Goal: Task Accomplishment & Management: Use online tool/utility

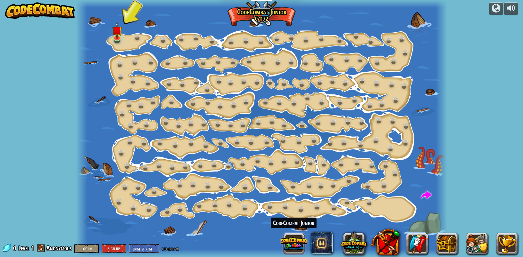
click at [295, 238] on button at bounding box center [294, 244] width 26 height 26
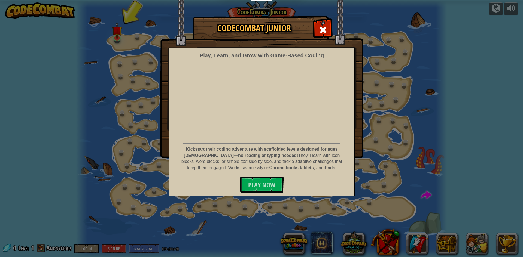
click at [329, 38] on img at bounding box center [261, 79] width 203 height 158
click at [324, 29] on span at bounding box center [323, 30] width 9 height 9
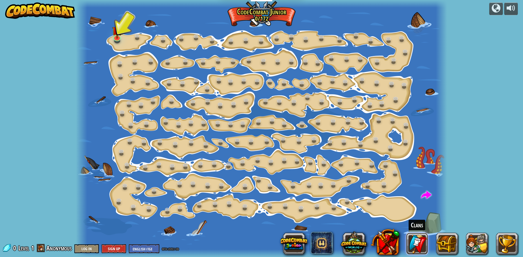
click at [409, 246] on link at bounding box center [417, 244] width 22 height 22
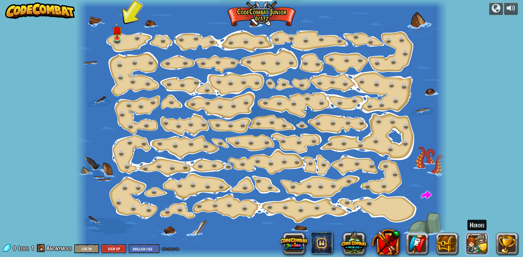
click at [470, 241] on button at bounding box center [477, 244] width 22 height 22
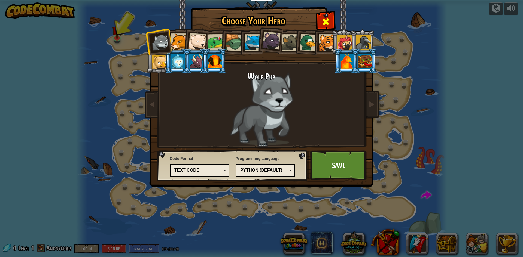
click at [326, 19] on span at bounding box center [325, 21] width 9 height 9
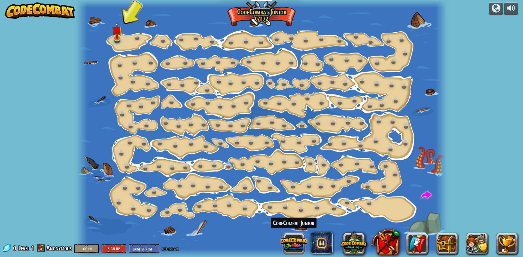
click at [298, 237] on button at bounding box center [294, 244] width 26 height 26
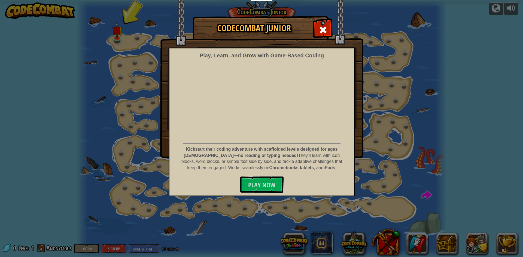
drag, startPoint x: 346, startPoint y: 135, endPoint x: 333, endPoint y: 108, distance: 29.3
click at [346, 130] on div "Play, Learn, and Grow with Game‑Based Coding Kickstart their coding adventure w…" at bounding box center [262, 122] width 186 height 149
drag, startPoint x: 325, startPoint y: 30, endPoint x: 314, endPoint y: 24, distance: 12.2
click at [324, 29] on span at bounding box center [323, 30] width 9 height 9
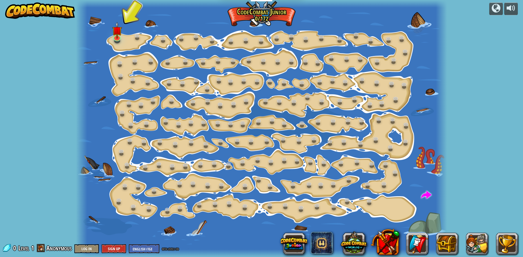
click at [59, 12] on img at bounding box center [40, 10] width 70 height 16
click at [419, 17] on div at bounding box center [261, 128] width 371 height 257
drag, startPoint x: 421, startPoint y: 23, endPoint x: 405, endPoint y: 235, distance: 212.7
click at [428, 254] on div "powered by Step Change (Locked) Change step arguments. Go Smart (Locked) Now we…" at bounding box center [261, 128] width 523 height 257
click at [265, 14] on div at bounding box center [261, 128] width 371 height 257
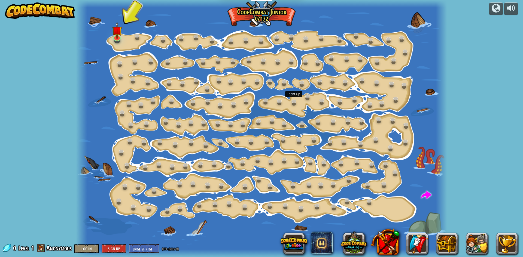
drag, startPoint x: 263, startPoint y: 8, endPoint x: 102, endPoint y: 270, distance: 306.8
click at [102, 0] on html "Educators Create Free Account School & District Solutions Teacher Toolkit Previ…" at bounding box center [261, 0] width 523 height 0
click at [488, 12] on div "powered by Step Change (Locked) Change step arguments. Go Smart (Locked) Now we…" at bounding box center [261, 128] width 523 height 257
click at [499, 10] on div at bounding box center [495, 8] width 9 height 9
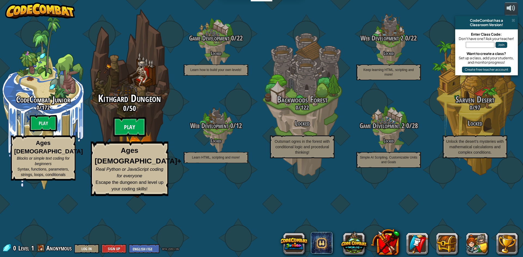
click at [116, 137] on btn "Play" at bounding box center [129, 127] width 33 height 20
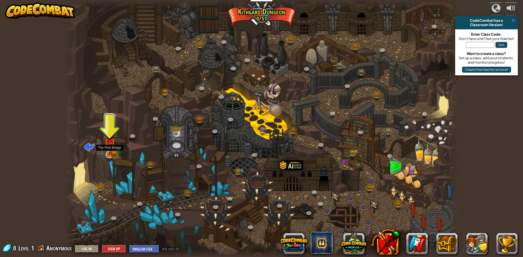
click at [109, 147] on img at bounding box center [109, 144] width 6 height 6
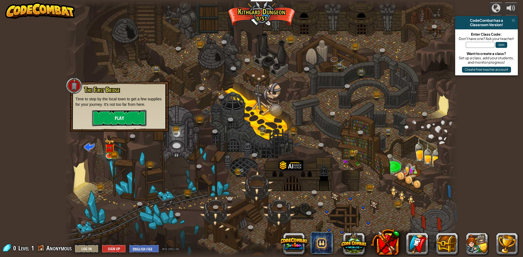
click at [135, 110] on button "Play" at bounding box center [119, 118] width 54 height 16
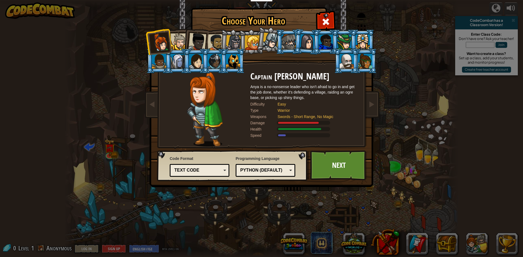
drag, startPoint x: 171, startPoint y: 231, endPoint x: 145, endPoint y: 215, distance: 30.1
click at [155, 219] on div "Choose Your Hero 0 Captain [PERSON_NAME] is a no-nonsense leader who isn't afra…" at bounding box center [261, 128] width 523 height 257
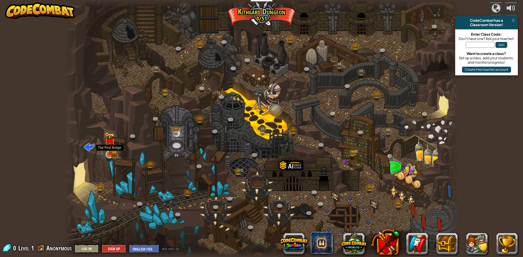
click at [114, 154] on img at bounding box center [109, 143] width 11 height 23
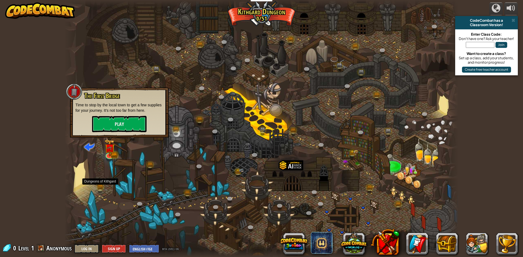
click at [100, 193] on div "Twisted Canyon (Locked) Challenge: collect the most gold using all the programm…" at bounding box center [262, 128] width 394 height 257
click at [103, 188] on link at bounding box center [100, 189] width 11 height 11
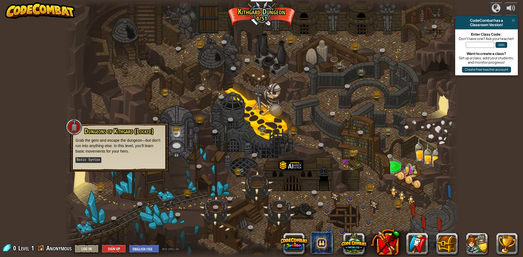
click at [107, 175] on div at bounding box center [262, 128] width 394 height 257
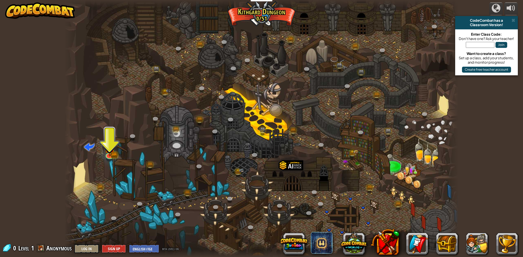
drag, startPoint x: 104, startPoint y: 159, endPoint x: 109, endPoint y: 156, distance: 5.7
click at [104, 159] on div at bounding box center [262, 128] width 394 height 257
click at [114, 151] on img at bounding box center [109, 143] width 11 height 23
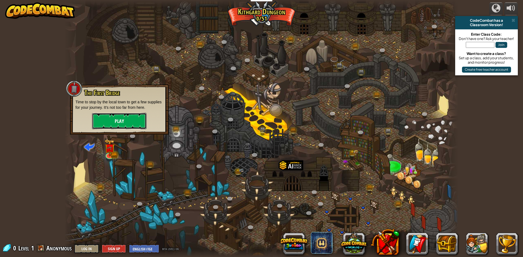
click at [134, 121] on button "Play" at bounding box center [119, 121] width 54 height 16
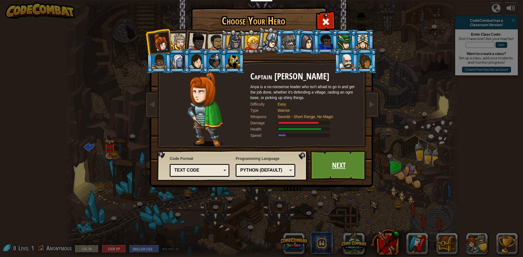
click at [340, 169] on link "Next" at bounding box center [338, 166] width 57 height 30
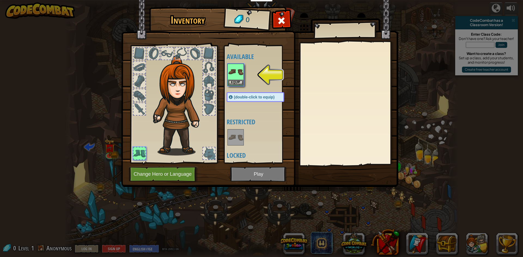
click at [219, 71] on img at bounding box center [259, 89] width 277 height 198
click at [231, 75] on img at bounding box center [235, 71] width 15 height 15
drag, startPoint x: 212, startPoint y: 84, endPoint x: 221, endPoint y: 80, distance: 9.8
click at [218, 81] on div at bounding box center [174, 103] width 90 height 123
drag, startPoint x: 225, startPoint y: 79, endPoint x: 237, endPoint y: 78, distance: 11.8
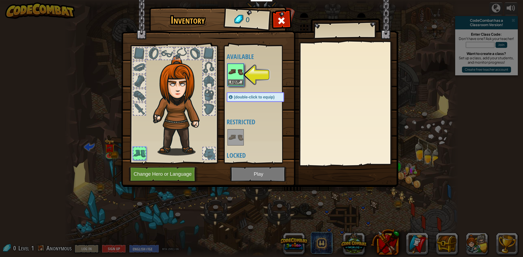
click at [237, 78] on div "Available Equip (double-click to equip) Restricted Locked" at bounding box center [257, 104] width 67 height 118
click at [237, 78] on img at bounding box center [235, 71] width 15 height 15
click at [240, 72] on img at bounding box center [235, 71] width 15 height 15
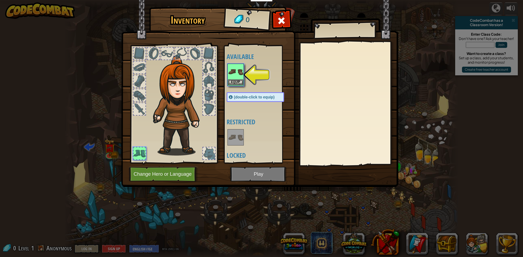
click at [234, 74] on img at bounding box center [235, 71] width 15 height 15
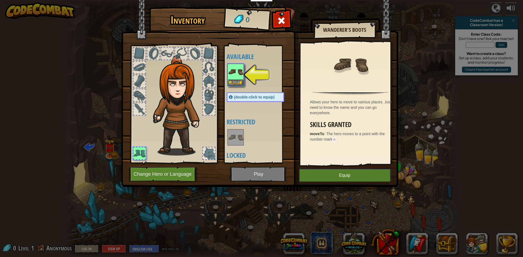
click at [235, 74] on img at bounding box center [235, 71] width 15 height 15
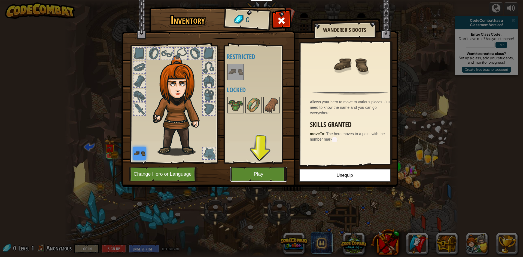
click at [255, 177] on button "Play" at bounding box center [258, 174] width 57 height 15
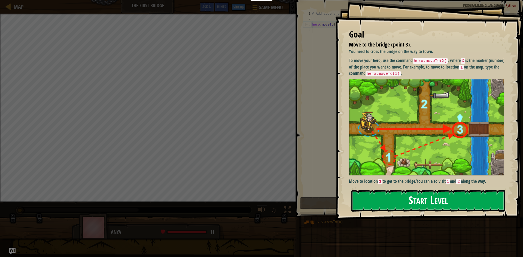
click at [434, 204] on button "Start Level" at bounding box center [428, 201] width 154 height 22
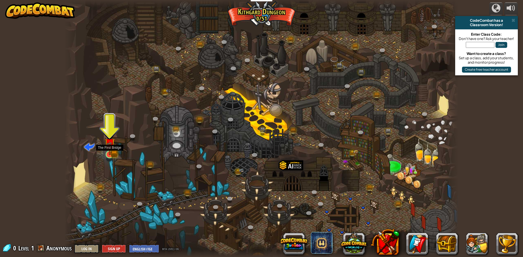
click at [108, 151] on img at bounding box center [109, 143] width 11 height 23
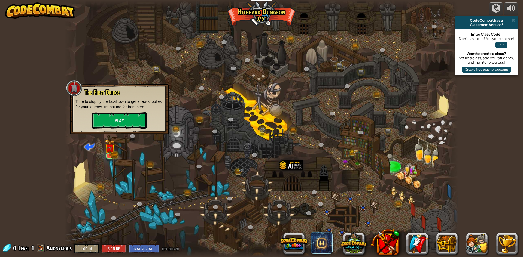
drag, startPoint x: 139, startPoint y: 150, endPoint x: 136, endPoint y: 152, distance: 4.3
click at [137, 150] on div at bounding box center [262, 128] width 394 height 257
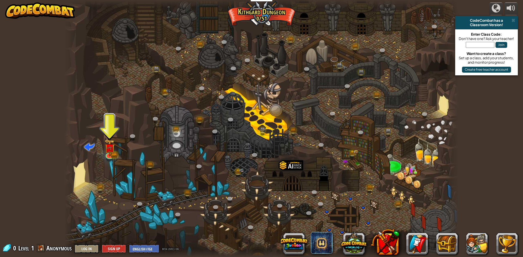
click at [113, 177] on div at bounding box center [262, 128] width 394 height 257
click at [175, 129] on link at bounding box center [176, 131] width 11 height 11
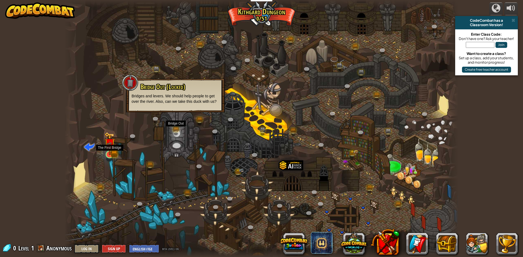
click at [107, 150] on img at bounding box center [109, 143] width 11 height 23
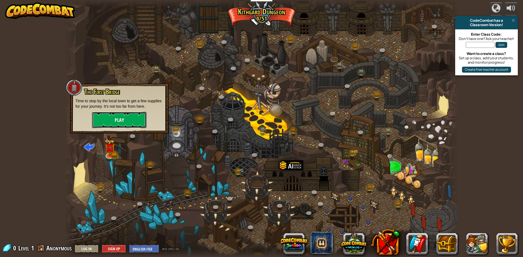
click at [124, 121] on button "Play" at bounding box center [119, 120] width 54 height 16
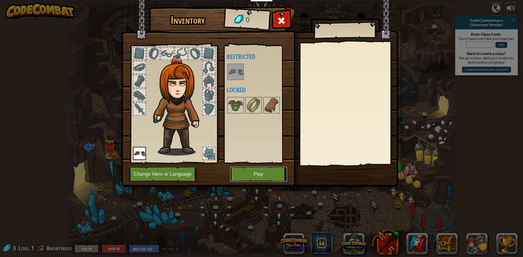
click at [266, 172] on button "Play" at bounding box center [258, 174] width 57 height 15
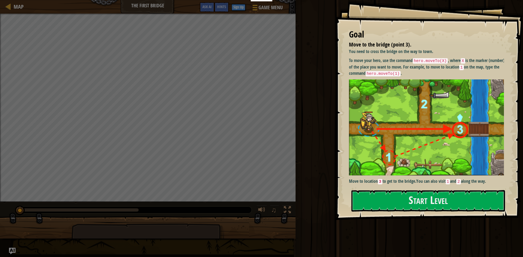
click at [442, 112] on img at bounding box center [428, 127] width 159 height 96
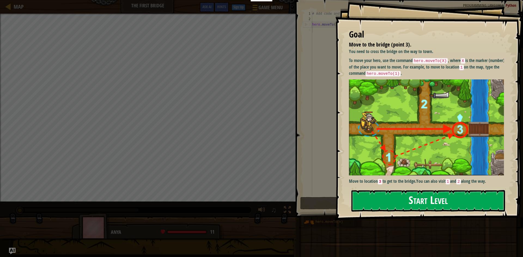
click at [402, 209] on button "Start Level" at bounding box center [428, 201] width 154 height 22
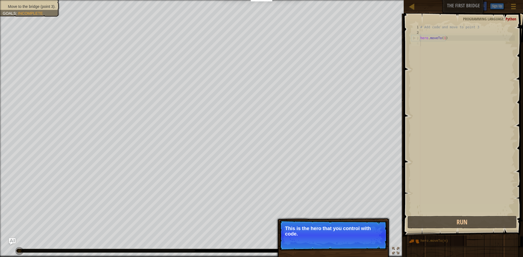
click at [344, 242] on span "Skip (esc)" at bounding box center [349, 241] width 17 height 4
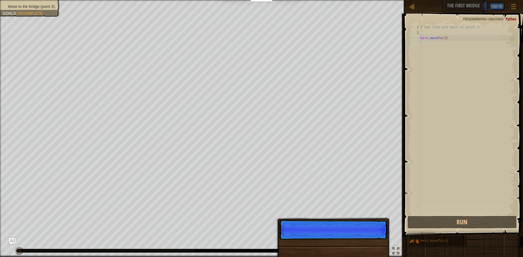
scroll to position [2, 0]
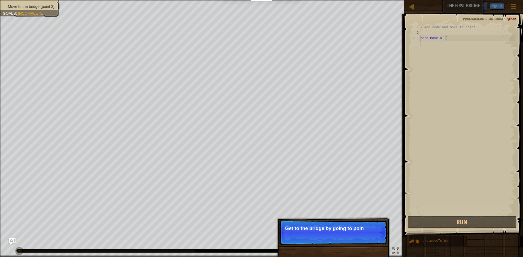
click at [344, 230] on p "Get to the bridge by going to poin" at bounding box center [333, 228] width 97 height 5
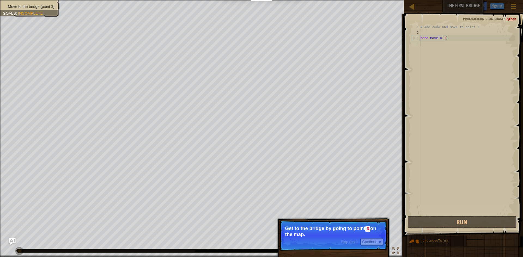
click at [350, 226] on p "Get to the bridge by going to point 3 on the map." at bounding box center [333, 231] width 97 height 11
click at [368, 238] on p "Skip (esc) Continue Get to the bridge by going to point 3 on the map." at bounding box center [333, 235] width 108 height 31
click at [374, 240] on button "Continue" at bounding box center [371, 241] width 23 height 7
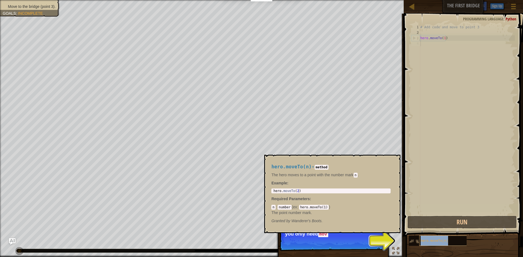
click at [422, 241] on span "hero.moveTo(n)" at bounding box center [433, 241] width 27 height 4
click at [437, 39] on div "# Add code and move to point 3 hero . moveTo ( 1 )" at bounding box center [467, 125] width 96 height 201
type textarea "hero.moveTo(1)"
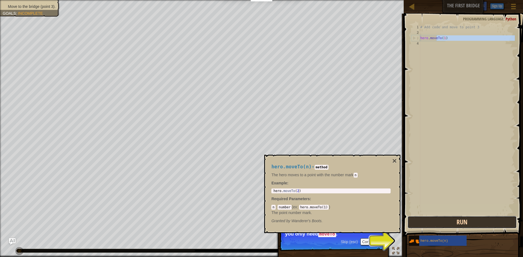
click at [470, 226] on button "Run" at bounding box center [461, 222] width 109 height 13
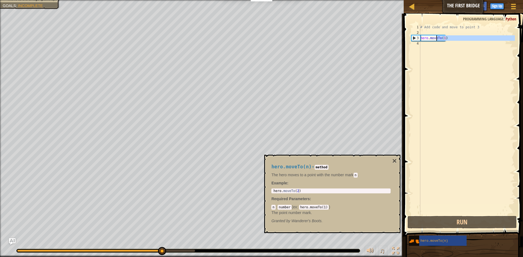
click at [445, 49] on div "# Add code and move to point 3 hero . moveTo ( 1 )" at bounding box center [467, 120] width 96 height 191
click at [429, 40] on div "# Add code and move to point 3 hero . moveTo ( 1 )" at bounding box center [467, 125] width 96 height 201
type textarea "hero.moveTo(1)"
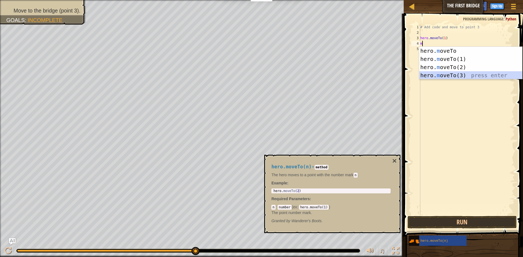
click at [443, 74] on div "hero. m oveTo press enter hero. m oveTo(1) press enter hero. m oveTo(2) press e…" at bounding box center [470, 71] width 103 height 49
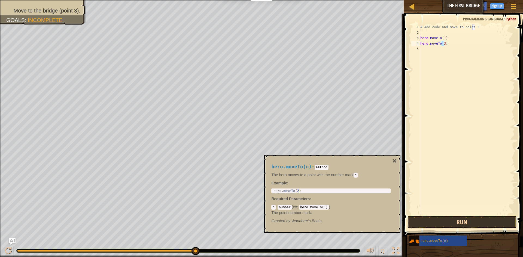
type textarea "hero.moveTo(3)"
click at [479, 219] on button "Run" at bounding box center [461, 222] width 109 height 13
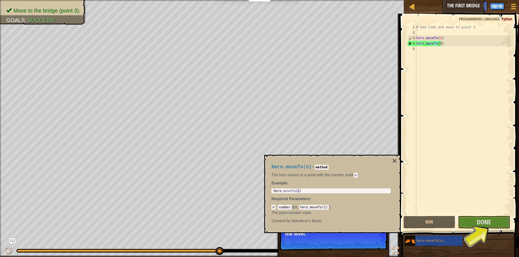
click at [490, 216] on span at bounding box center [460, 117] width 124 height 239
click at [488, 219] on span "Done" at bounding box center [483, 222] width 14 height 9
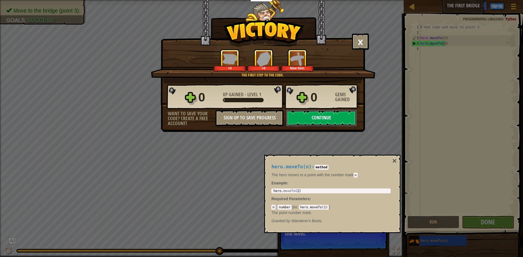
drag, startPoint x: 304, startPoint y: 119, endPoint x: 305, endPoint y: 117, distance: 2.9
click at [305, 117] on button "Continue" at bounding box center [321, 118] width 70 height 16
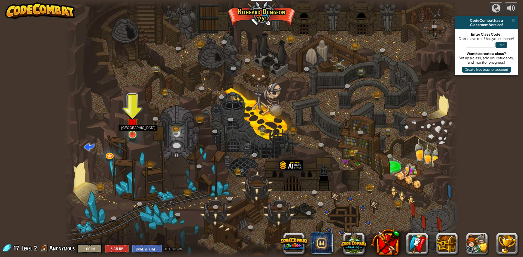
click at [135, 130] on img at bounding box center [132, 123] width 11 height 24
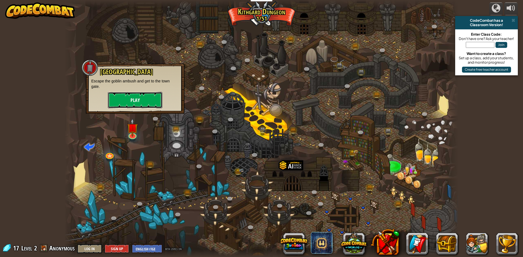
click at [145, 95] on button "Play" at bounding box center [135, 100] width 54 height 16
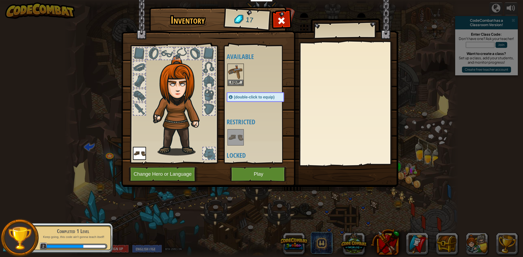
drag, startPoint x: 224, startPoint y: 167, endPoint x: 231, endPoint y: 164, distance: 7.8
click at [227, 166] on img at bounding box center [259, 89] width 277 height 198
click at [237, 76] on img at bounding box center [235, 71] width 15 height 15
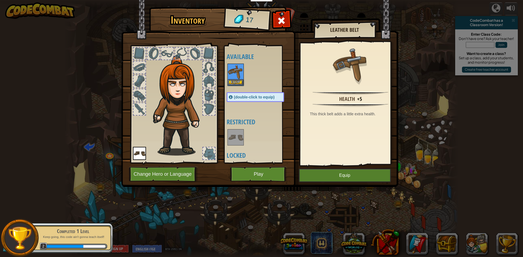
click at [237, 76] on img at bounding box center [235, 71] width 15 height 15
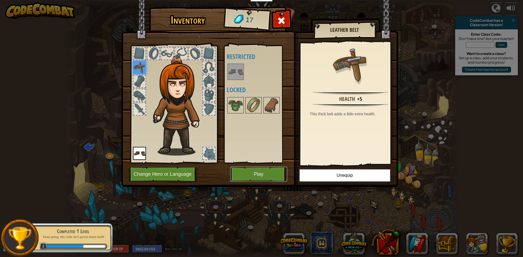
click at [271, 173] on button "Play" at bounding box center [258, 174] width 57 height 15
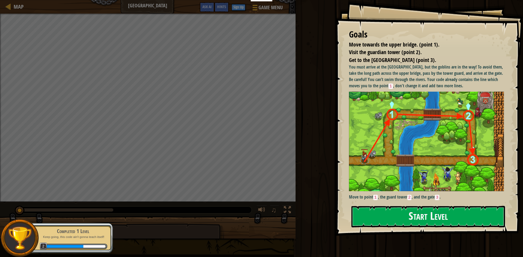
click at [381, 217] on button "Start Level" at bounding box center [428, 217] width 154 height 22
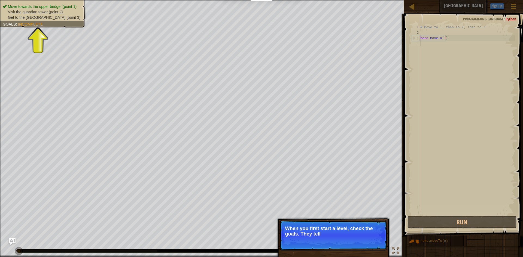
click at [320, 233] on p "When you first start a level, check the goals. They tell" at bounding box center [333, 231] width 97 height 11
type textarea "hero.moveTo(1)"
click at [444, 40] on div "# Move to 1, then to 2, then to 3 hero . moveTo ( 1 )" at bounding box center [467, 125] width 96 height 201
click at [444, 39] on div "# Move to 1, then to 2, then to 3 hero . moveTo ( 1 )" at bounding box center [467, 125] width 96 height 201
click at [442, 39] on div "# Move to 1, then to 2, then to 3 hero . moveTo ( 1 )" at bounding box center [467, 125] width 96 height 201
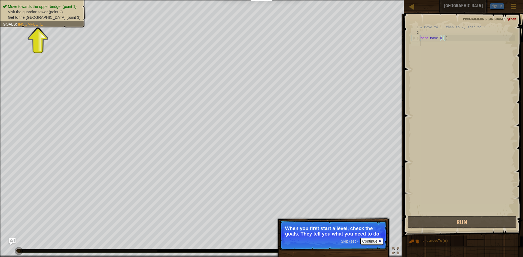
click at [439, 44] on div "# Move to 1, then to 2, then to 3 hero . moveTo ( 1 )" at bounding box center [467, 125] width 96 height 201
click at [436, 47] on div "# Move to 1, then to 2, then to 3 hero . moveTo ( 1 )" at bounding box center [467, 125] width 96 height 201
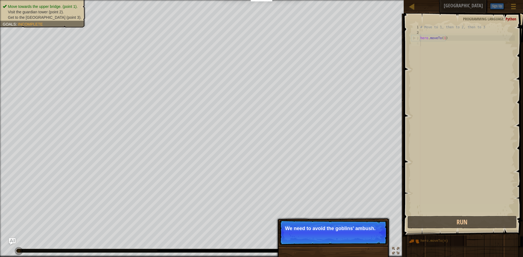
drag, startPoint x: 318, startPoint y: 225, endPoint x: 319, endPoint y: 229, distance: 4.2
click at [319, 230] on p "Skip (esc) Continue We need to avoid the goblins' ambush." at bounding box center [333, 232] width 108 height 25
drag, startPoint x: 319, startPoint y: 232, endPoint x: 318, endPoint y: 236, distance: 3.3
click at [318, 237] on p "Skip (esc) Continue We need to avoid the goblins' ambush." at bounding box center [333, 232] width 108 height 25
drag, startPoint x: 319, startPoint y: 235, endPoint x: 316, endPoint y: 227, distance: 7.7
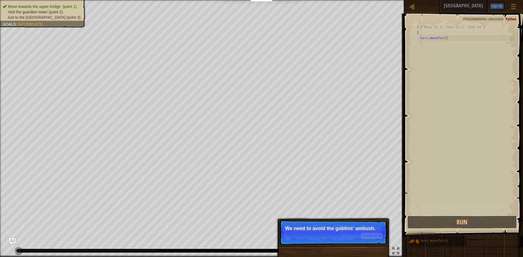
click at [317, 228] on p "Skip (esc) Continue We need to avoid the goblins' ambush." at bounding box center [333, 232] width 108 height 25
click at [316, 223] on p "Skip (esc) Continue We need to avoid the goblins' ambush." at bounding box center [333, 232] width 108 height 25
click at [380, 238] on button "Continue" at bounding box center [371, 235] width 23 height 7
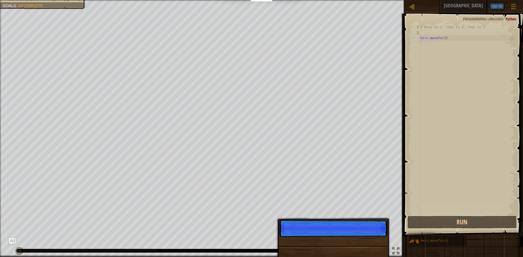
scroll to position [2, 0]
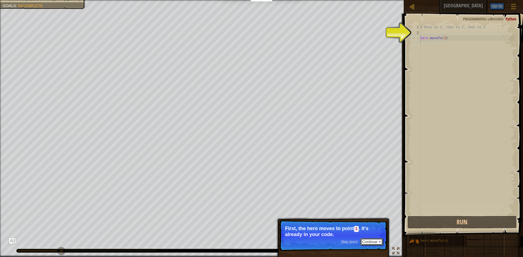
drag, startPoint x: 372, startPoint y: 241, endPoint x: 372, endPoint y: 237, distance: 4.1
click at [372, 237] on p "Skip (esc) Continue First, the hero moves to point 1 . It's already in your cod…" at bounding box center [333, 235] width 108 height 31
click at [372, 239] on button "Continue" at bounding box center [371, 241] width 23 height 7
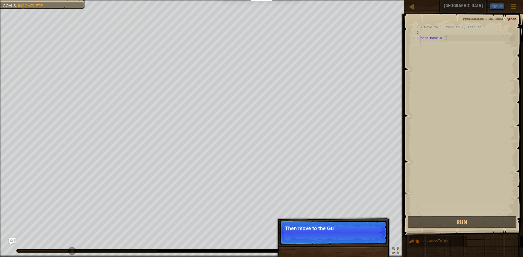
click at [373, 236] on p "Skip (esc) Continue Then move to the Gu" at bounding box center [333, 232] width 108 height 25
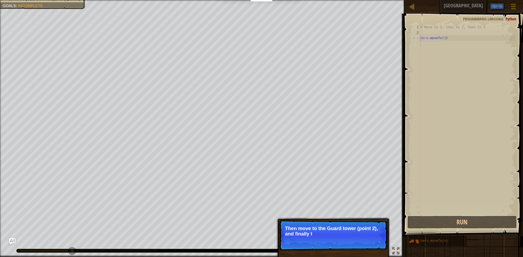
click at [444, 46] on div "# Move to 1, then to 2, then to 3 hero . moveTo ( 1 )" at bounding box center [467, 125] width 96 height 201
click at [437, 59] on div "# Move to 1, then to 2, then to 3 hero . moveTo ( 1 )" at bounding box center [467, 125] width 96 height 201
click at [364, 184] on div "Map Old Town Road Game Menu Done Sign Up Hints Ask AI 1 ההההההההההההההההההההההה…" at bounding box center [261, 128] width 523 height 257
click at [370, 244] on button "Continue" at bounding box center [371, 241] width 23 height 7
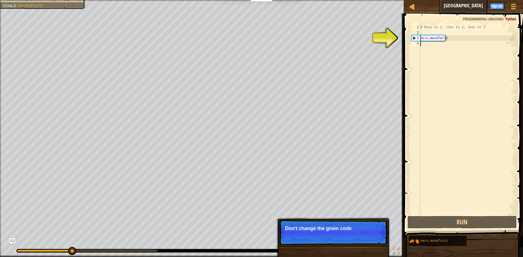
click at [427, 48] on div "# Move to 1, then to 2, then to 3 hero . moveTo ( 1 )" at bounding box center [467, 125] width 96 height 201
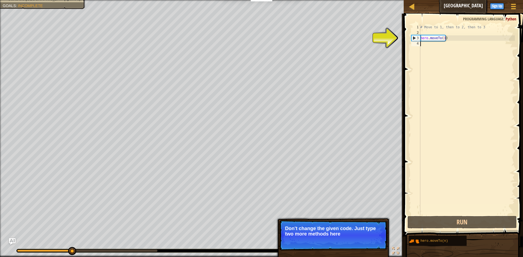
drag, startPoint x: 420, startPoint y: 48, endPoint x: 420, endPoint y: 55, distance: 6.3
click at [432, 47] on div "# Move to 1, then to 2, then to 3 hero . moveTo ( 1 )" at bounding box center [467, 125] width 96 height 201
click at [375, 239] on button "Continue" at bounding box center [371, 241] width 23 height 7
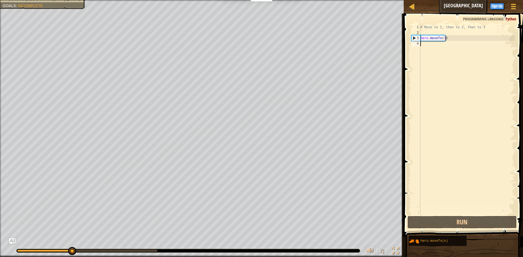
click at [421, 45] on div "# Move to 1, then to 2, then to 3 hero . moveTo ( 1 )" at bounding box center [467, 125] width 96 height 201
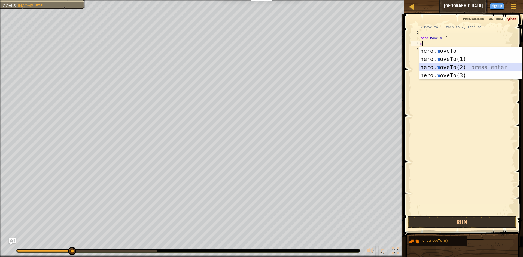
click at [426, 70] on div "hero. m oveTo press enter hero. m oveTo(1) press enter hero. m oveTo(2) press e…" at bounding box center [470, 71] width 103 height 49
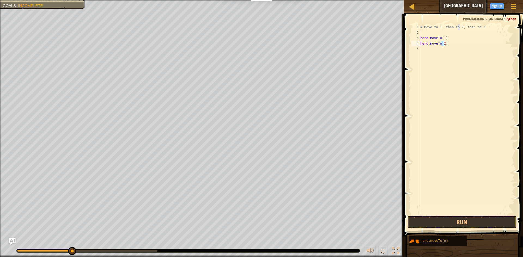
click at [442, 42] on div "# Move to 1, then to 2, then to 3 hero . moveTo ( 1 ) hero . moveTo ( 2 )" at bounding box center [467, 120] width 96 height 191
click at [443, 44] on div "# Move to 1, then to 2, then to 3 hero . moveTo ( 1 ) hero . moveTo ( 2 )" at bounding box center [467, 125] width 96 height 201
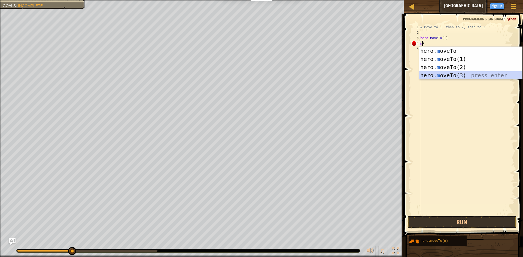
click at [440, 73] on div "hero. m oveTo press enter hero. m oveTo(1) press enter hero. m oveTo(2) press e…" at bounding box center [470, 71] width 103 height 49
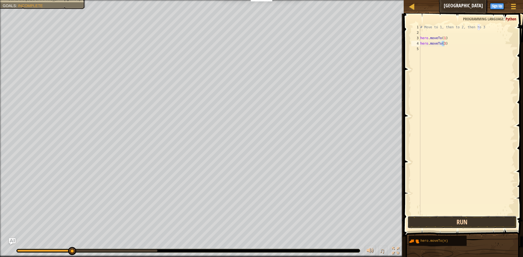
click at [453, 218] on button "Run" at bounding box center [461, 222] width 109 height 13
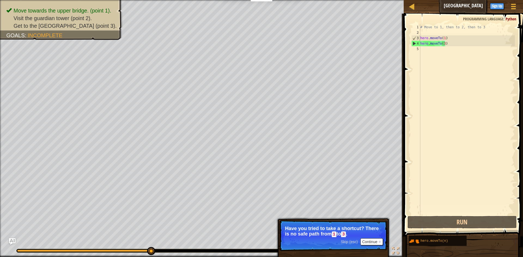
click at [366, 243] on p "Skip (esc) Continue Have you tried to take a shortcut? There is no safe path fr…" at bounding box center [333, 235] width 108 height 31
click at [368, 242] on button "Continue" at bounding box center [371, 241] width 23 height 7
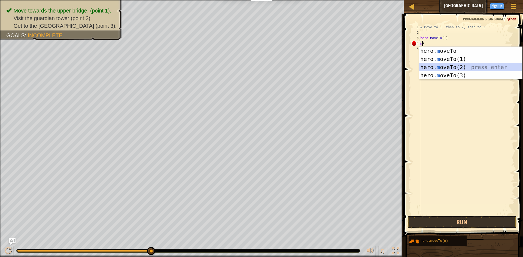
click at [452, 68] on div "hero. m oveTo press enter hero. m oveTo(1) press enter hero. m oveTo(2) press e…" at bounding box center [470, 71] width 103 height 49
type textarea "hero.moveTo(2)"
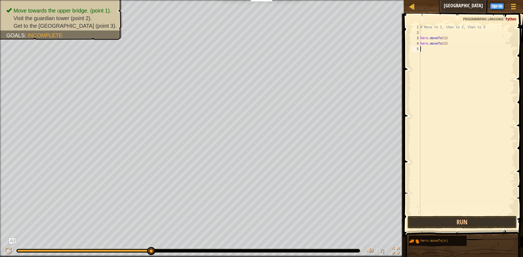
click at [434, 51] on div "# Move to 1, then to 2, then to 3 hero . moveTo ( 1 ) hero . moveTo ( 2 )" at bounding box center [467, 125] width 96 height 201
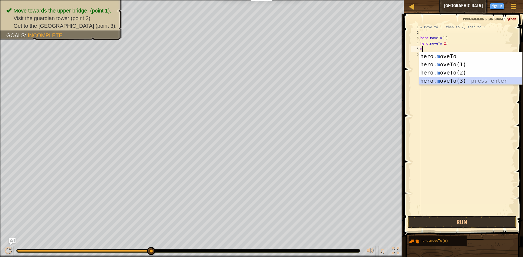
click at [460, 81] on div "hero. m oveTo press enter hero. m oveTo(1) press enter hero. m oveTo(2) press e…" at bounding box center [470, 76] width 103 height 49
type textarea "hero.moveTo(3)"
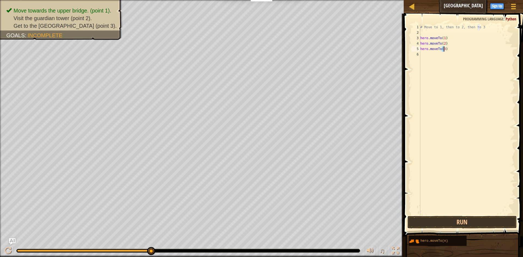
drag, startPoint x: 476, startPoint y: 179, endPoint x: 472, endPoint y: 204, distance: 25.6
click at [474, 197] on div "# Move to 1, then to 2, then to 3 hero . moveTo ( 1 ) hero . moveTo ( 2 ) hero …" at bounding box center [467, 125] width 96 height 201
click at [475, 222] on button "Run" at bounding box center [461, 222] width 109 height 13
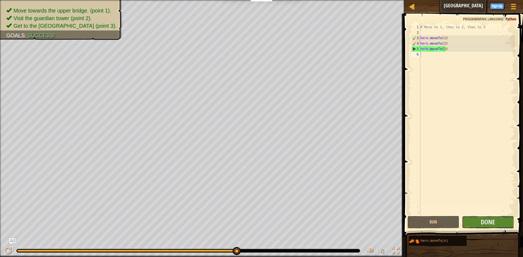
click at [480, 218] on button "Done" at bounding box center [488, 222] width 52 height 13
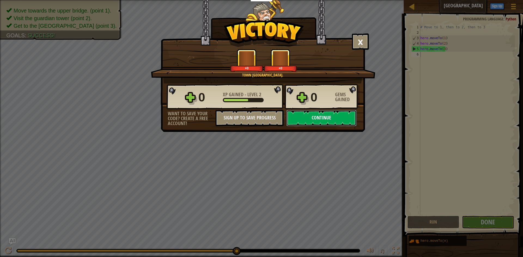
click at [336, 116] on button "Continue" at bounding box center [321, 118] width 70 height 16
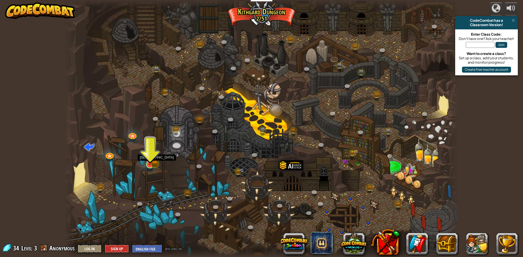
click at [150, 163] on img at bounding box center [150, 153] width 11 height 23
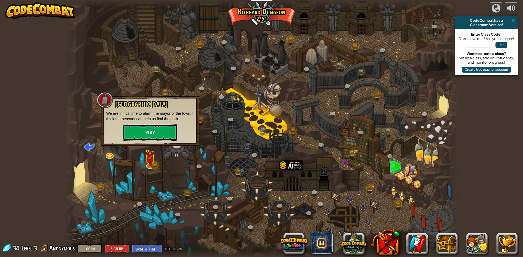
click at [163, 139] on button "Play" at bounding box center [150, 132] width 54 height 16
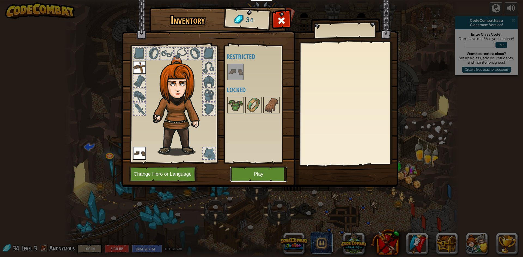
click at [258, 173] on button "Play" at bounding box center [258, 174] width 57 height 15
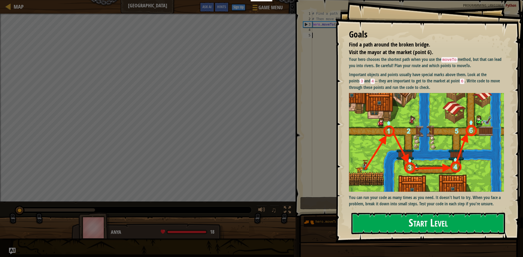
click at [398, 232] on button "Start Level" at bounding box center [428, 224] width 154 height 22
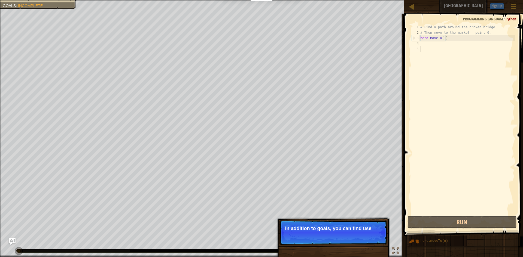
click at [433, 48] on div "# Find a path around the broken bridge. # Then move to the market - point 6. he…" at bounding box center [467, 125] width 96 height 201
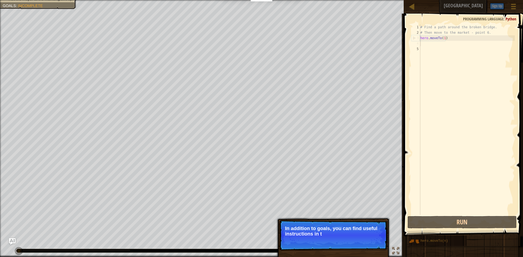
click at [432, 45] on div "# Find a path around the broken bridge. # Then move to the market - point 6. he…" at bounding box center [467, 125] width 96 height 201
drag, startPoint x: 430, startPoint y: 42, endPoint x: 428, endPoint y: 46, distance: 5.0
click at [428, 46] on div "# Find a path around the broken bridge. # Then move to the market - point 6. he…" at bounding box center [467, 125] width 96 height 201
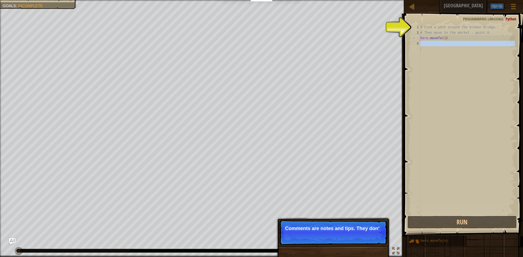
click at [331, 237] on p "Skip (esc) Continue Comments are notes and tips. They don'" at bounding box center [333, 232] width 108 height 25
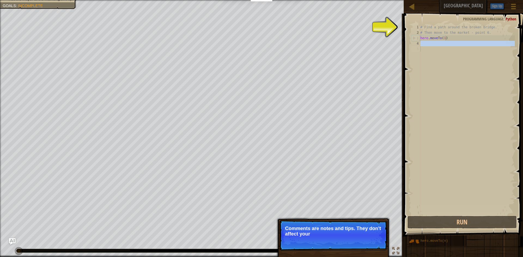
click at [331, 236] on p "Comments are notes and tips. They don't affect your" at bounding box center [333, 231] width 97 height 11
click at [332, 237] on p "Comments are notes and tips. They don't affect your hero b" at bounding box center [333, 231] width 97 height 11
click at [331, 237] on p "Comments are notes and tips. They don't affect your hero but can" at bounding box center [333, 231] width 97 height 11
click at [332, 238] on p "Skip (esc) Continue Comments are notes and tips. They don't affect your hero bu…" at bounding box center [333, 235] width 108 height 30
click at [333, 237] on p "Comments are notes and tips. They don't affect your hero but can help you under" at bounding box center [333, 231] width 97 height 11
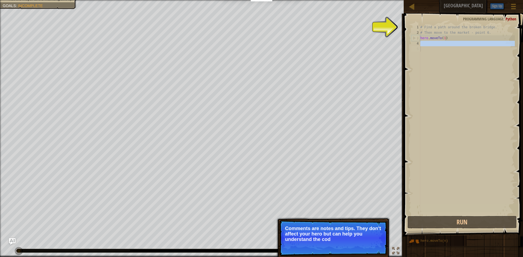
drag, startPoint x: 336, startPoint y: 236, endPoint x: 334, endPoint y: 238, distance: 3.1
click at [334, 238] on p "Comments are notes and tips. They don't affect your hero but can help you under…" at bounding box center [333, 234] width 97 height 16
click at [333, 240] on p "Comments are notes and tips. They don't affect your hero but can help you under…" at bounding box center [333, 234] width 97 height 16
drag, startPoint x: 470, startPoint y: 45, endPoint x: 407, endPoint y: 160, distance: 131.8
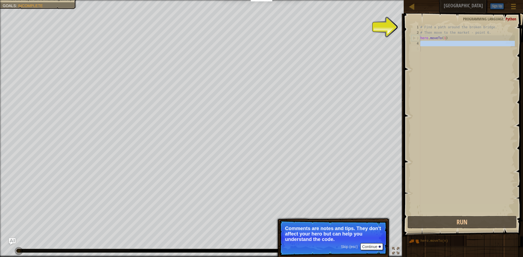
click at [469, 45] on div "# Find a path around the broken bridge. # Then move to the market - point 6. he…" at bounding box center [467, 120] width 96 height 191
click at [328, 229] on div "Find a path around the broken bridge. Visit the mayor at the market (point 6). …" at bounding box center [261, 128] width 523 height 257
click at [324, 246] on p "Skip (esc) Continue Comments are notes and tips. They don't affect your hero bu…" at bounding box center [333, 238] width 108 height 36
drag, startPoint x: 333, startPoint y: 228, endPoint x: 336, endPoint y: 225, distance: 4.5
click at [334, 228] on p "Comments are notes and tips. They don't affect your hero but can help you under…" at bounding box center [333, 234] width 97 height 16
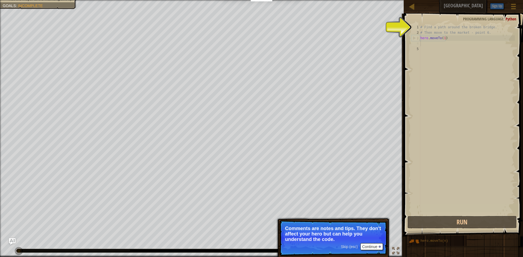
drag, startPoint x: 336, startPoint y: 225, endPoint x: 337, endPoint y: 229, distance: 4.4
click at [337, 229] on p "Skip (esc) Continue Comments are notes and tips. They don't affect your hero bu…" at bounding box center [333, 238] width 108 height 36
drag, startPoint x: 374, startPoint y: 243, endPoint x: 372, endPoint y: 244, distance: 2.8
click at [372, 244] on p "Skip (esc) Continue Comments are notes and tips. They don't affect your hero bu…" at bounding box center [333, 238] width 108 height 36
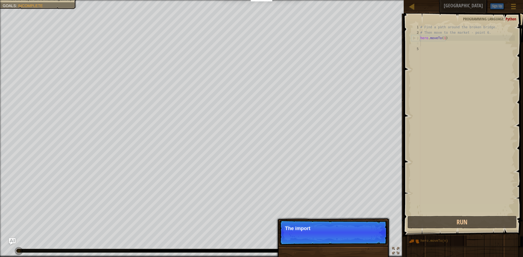
click at [371, 243] on p "Skip (esc) Continue The import" at bounding box center [333, 232] width 108 height 25
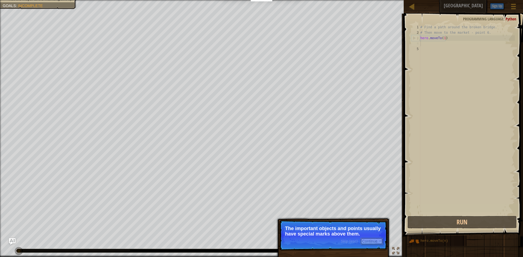
click at [373, 244] on button "Continue" at bounding box center [371, 241] width 23 height 7
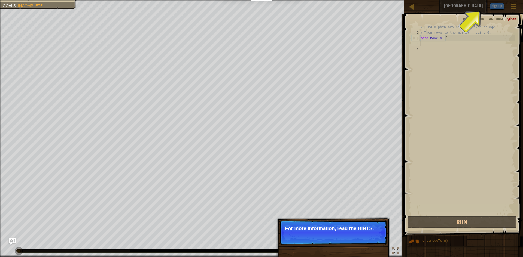
click at [371, 244] on p "Skip (esc) Continue For more information, read the HINTS." at bounding box center [333, 232] width 108 height 25
click at [476, 48] on div "# Find a path around the broken bridge. # Then move to the market - point 6. he…" at bounding box center [467, 125] width 96 height 201
click at [474, 34] on div "# Find a path around the broken bridge. # Then move to the market - point 6. he…" at bounding box center [467, 125] width 96 height 201
click at [468, 41] on div "# Find a path around the broken bridge. # Then move to the market - point 6. he…" at bounding box center [467, 125] width 96 height 201
type textarea "hero.moveTo(1)"
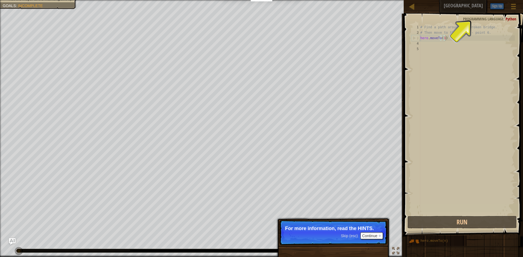
click at [454, 38] on div "# Find a path around the broken bridge. # Then move to the market - point 6. he…" at bounding box center [467, 125] width 96 height 201
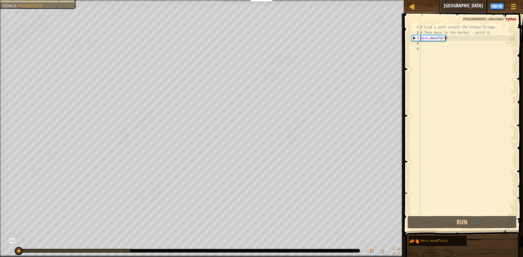
click at [420, 44] on div "# Find a path around the broken bridge. # Then move to the market - point 6. he…" at bounding box center [467, 125] width 96 height 201
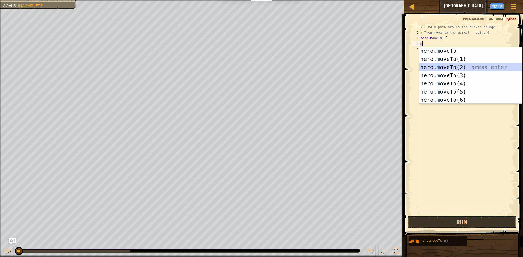
click at [440, 64] on div "hero. m oveTo press enter hero. m oveTo(1) press enter hero. m oveTo(2) press e…" at bounding box center [470, 84] width 103 height 74
type textarea "hero.moveTo(2)"
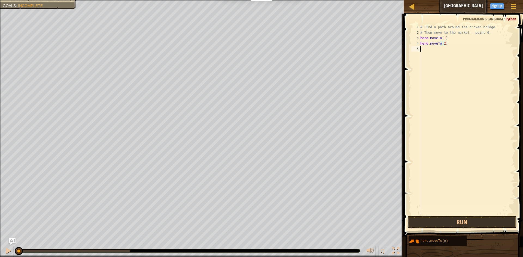
click at [429, 51] on div "# Find a path around the broken bridge. # Then move to the market - point 6. he…" at bounding box center [467, 125] width 96 height 201
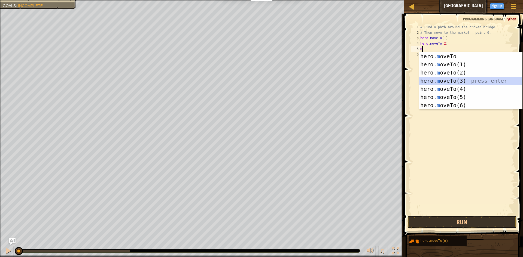
click at [443, 78] on div "hero. m oveTo press enter hero. m oveTo(1) press enter hero. m oveTo(2) press e…" at bounding box center [470, 89] width 103 height 74
type textarea "hero.moveTo(3)"
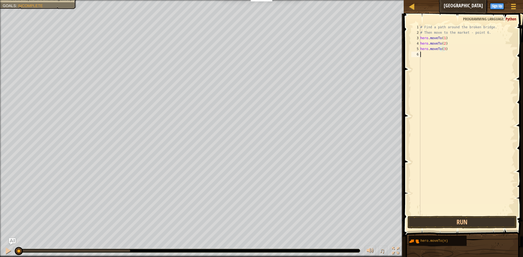
click at [430, 53] on div "# Find a path around the broken bridge. # Then move to the market - point 6. he…" at bounding box center [467, 125] width 96 height 201
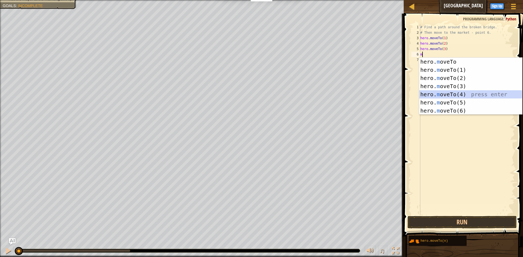
drag, startPoint x: 451, startPoint y: 92, endPoint x: 444, endPoint y: 85, distance: 9.8
click at [451, 92] on div "hero. m oveTo press enter hero. m oveTo(1) press enter hero. m oveTo(2) press e…" at bounding box center [470, 95] width 103 height 74
type textarea "hero.moveTo(4)"
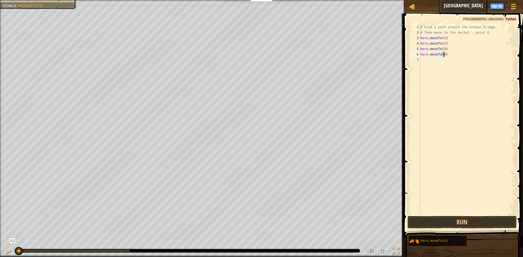
click at [428, 60] on div "# Find a path around the broken bridge. # Then move to the market - point 6. he…" at bounding box center [467, 125] width 96 height 201
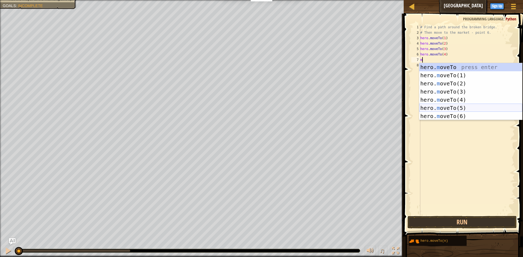
click at [458, 106] on div "hero. m oveTo press enter hero. m oveTo(1) press enter hero. m oveTo(2) press e…" at bounding box center [470, 100] width 103 height 74
type textarea "hero.moveTo(5)"
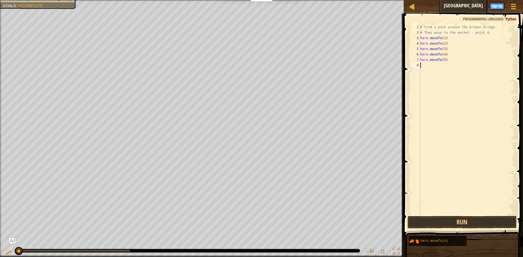
click at [437, 63] on div "# Find a path around the broken bridge. # Then move to the market - point 6. he…" at bounding box center [467, 125] width 96 height 201
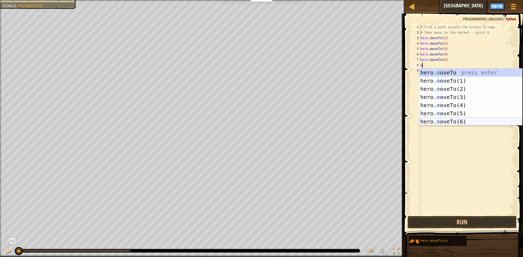
click at [467, 120] on div "hero. m oveTo press enter hero. m oveTo(1) press enter hero. m oveTo(2) press e…" at bounding box center [470, 106] width 103 height 74
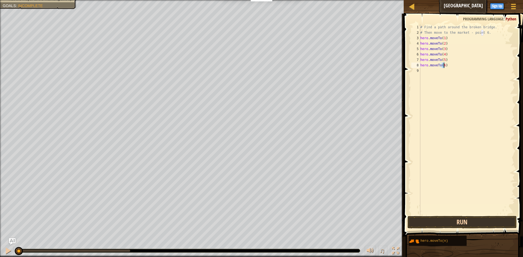
type textarea "hero.moveTo(6)"
click at [451, 223] on button "Run" at bounding box center [461, 222] width 109 height 13
